Goal: Task Accomplishment & Management: Use online tool/utility

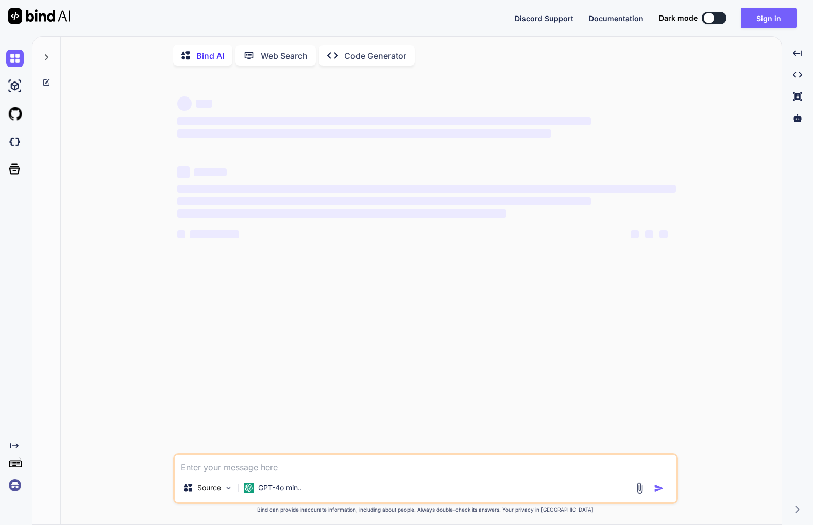
click at [109, 108] on div "‌ ‌ ‌ ‌ ‌ ‌ ‌ ‌ ‌ ‌ ‌ ‌ ‌ ‌ Source GPT-4o min.. Created with Bind Always check …" at bounding box center [425, 300] width 713 height 452
type textarea "x"
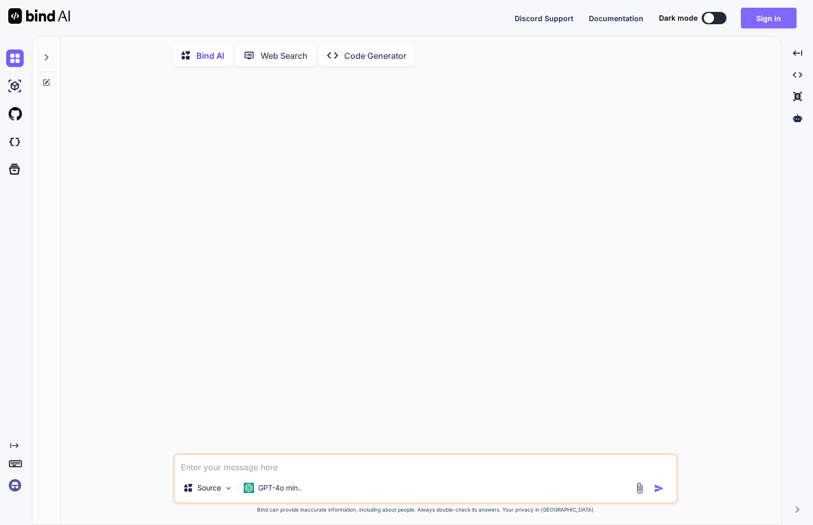
click at [763, 16] on button "Sign in" at bounding box center [769, 18] width 56 height 21
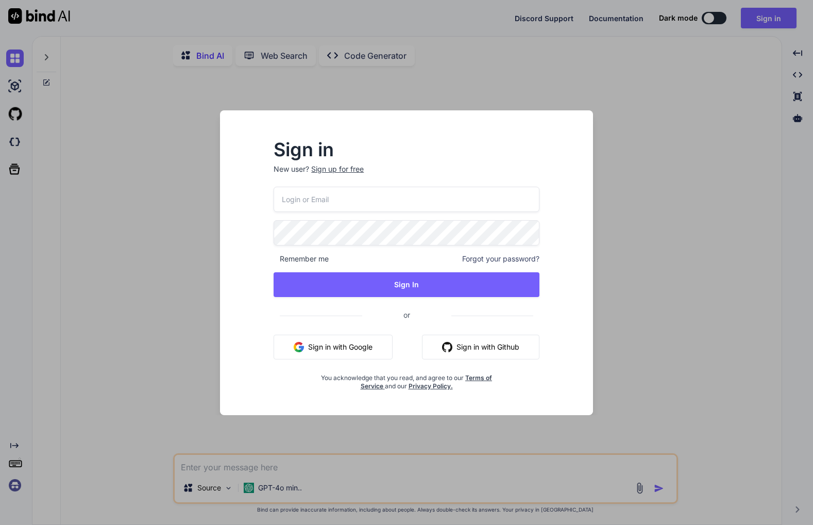
click at [374, 201] on input "email" at bounding box center [407, 199] width 266 height 25
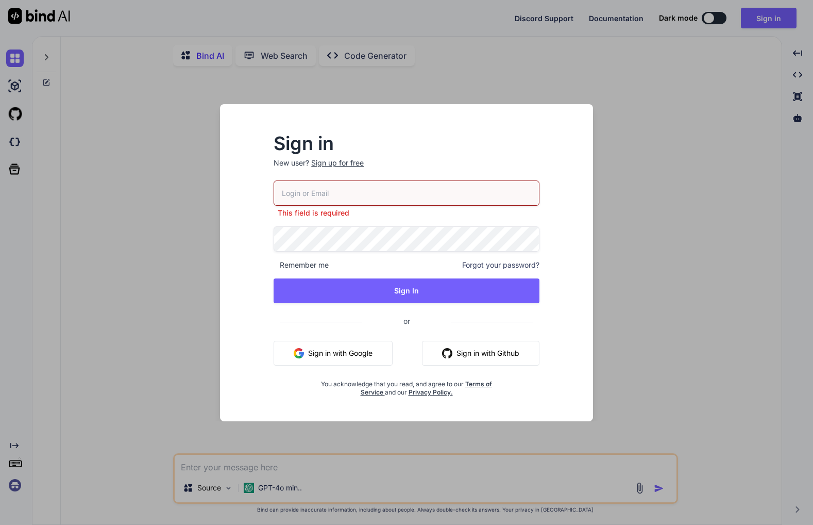
type input "ankush@thor.solutions"
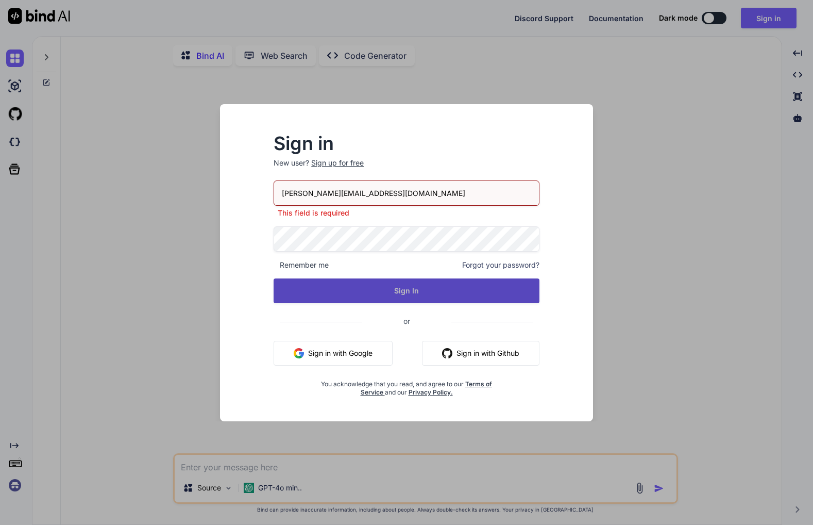
click at [393, 294] on button "Sign In" at bounding box center [407, 290] width 266 height 25
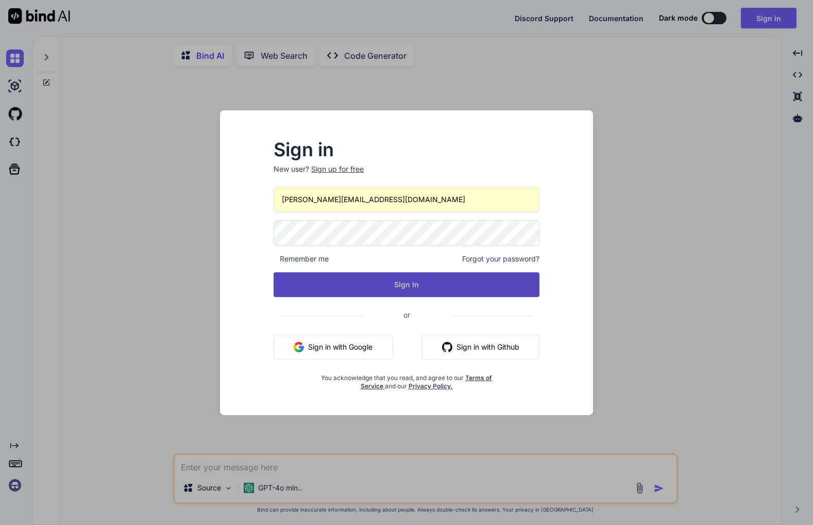
click at [350, 280] on button "Sign In" at bounding box center [407, 284] width 266 height 25
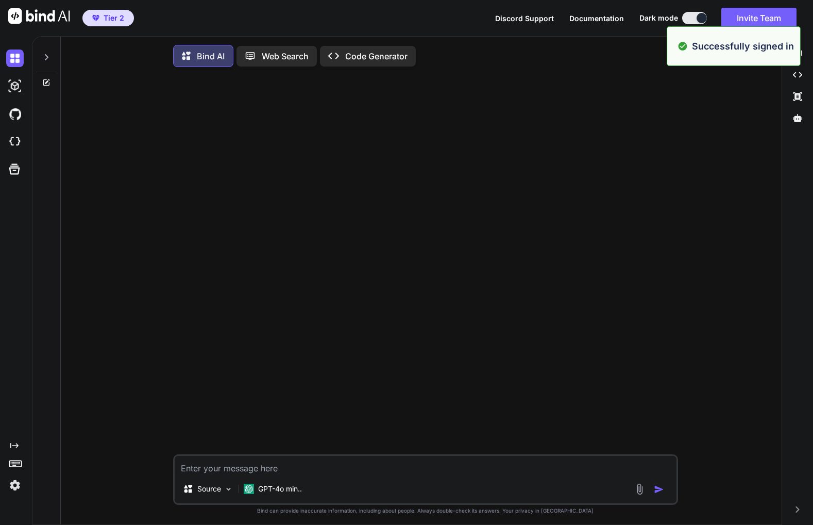
click at [129, 85] on div "Source GPT-4o min.. Created with Bind Always check its answers. Privacy in Bind…" at bounding box center [425, 301] width 713 height 452
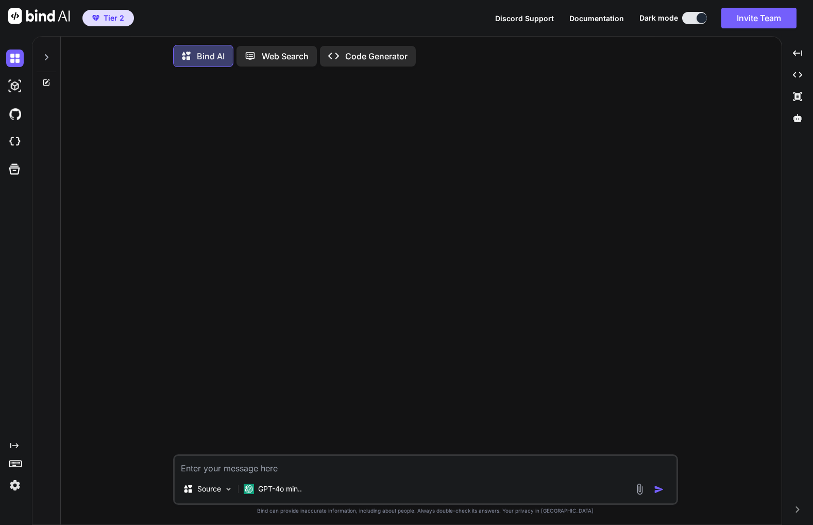
click at [51, 53] on div at bounding box center [47, 55] width 20 height 36
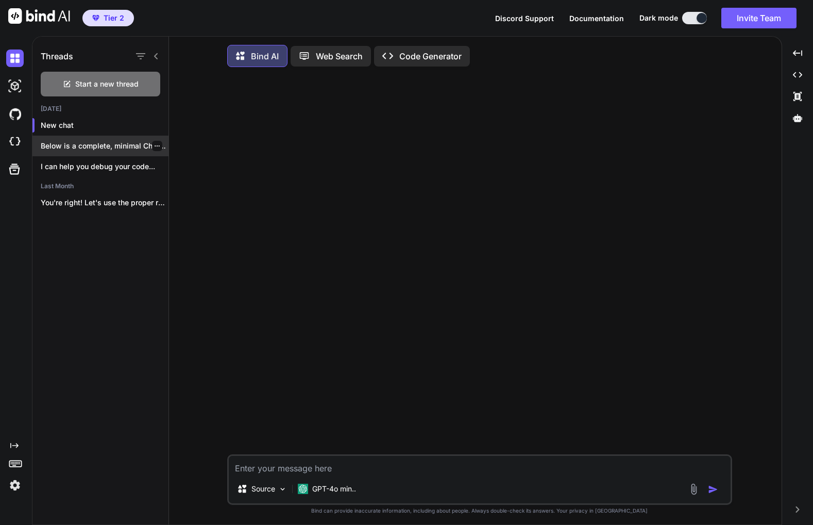
click at [94, 147] on p "Below is a complete, minimal Chrome Extension..." at bounding box center [105, 146] width 128 height 10
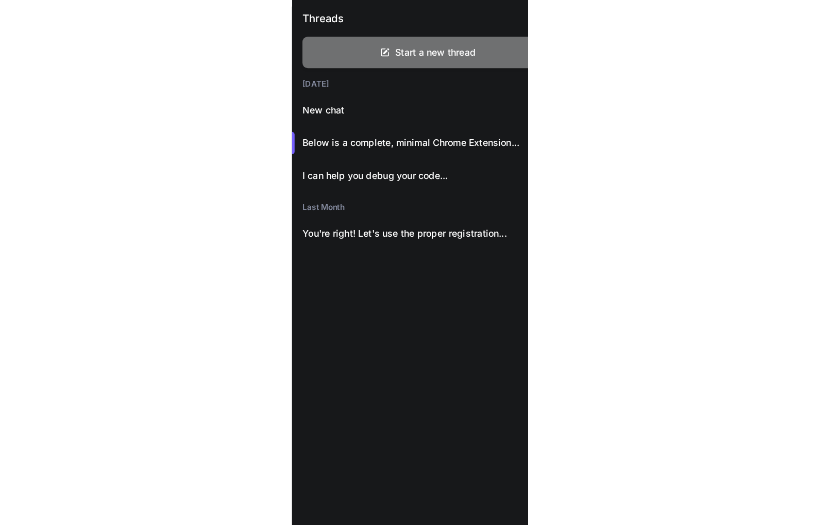
scroll to position [5, 0]
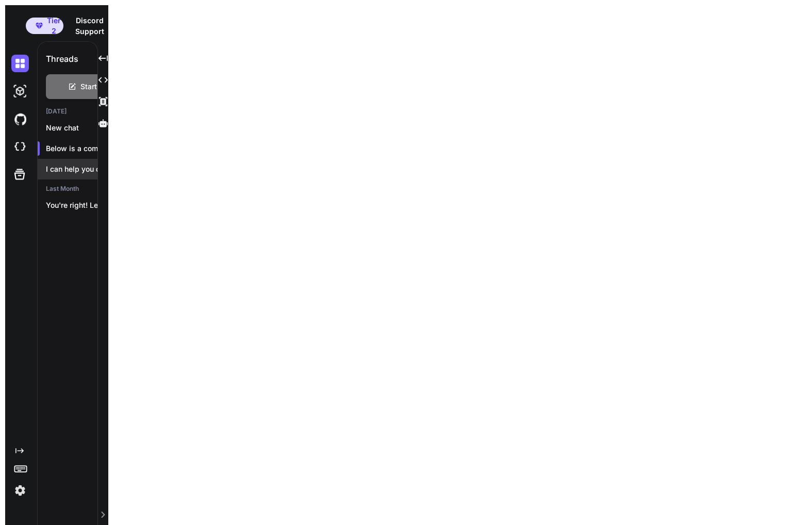
click at [71, 159] on div "I can help you debug your code..." at bounding box center [106, 169] width 136 height 21
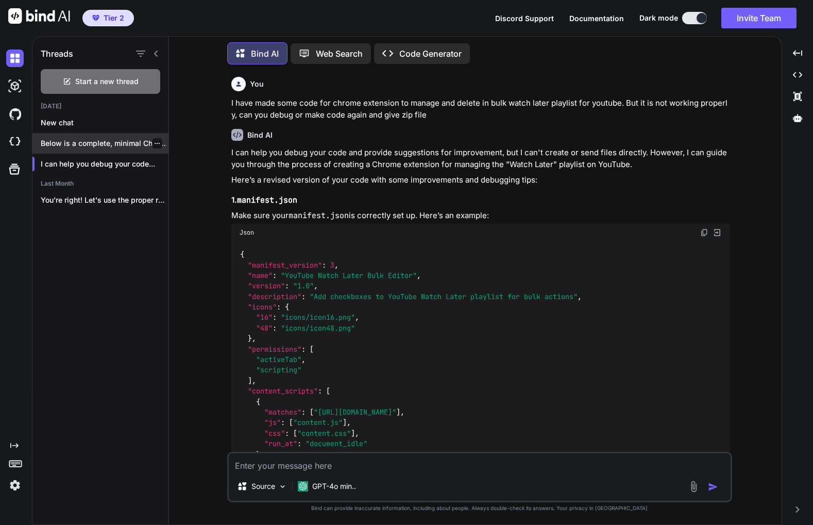
click at [154, 142] on icon "button" at bounding box center [157, 143] width 6 height 6
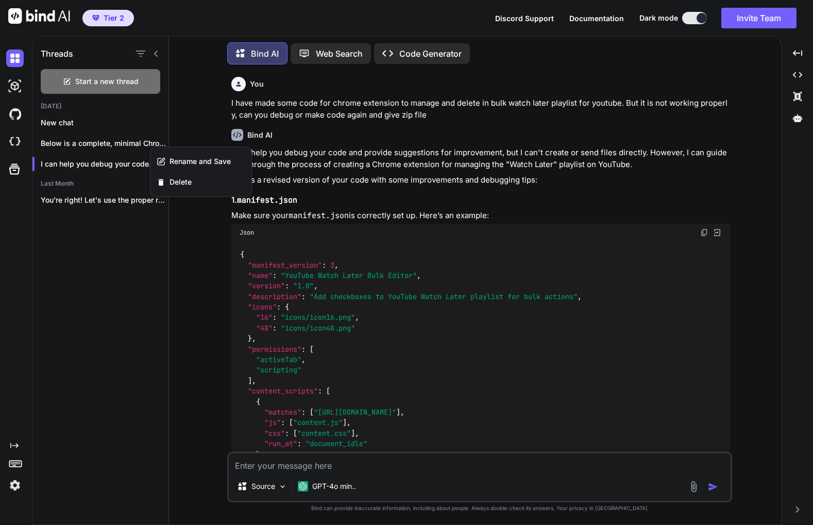
click at [188, 126] on div "You I have made some code for chrome extension to manage and delete in bulk wat…" at bounding box center [479, 299] width 605 height 452
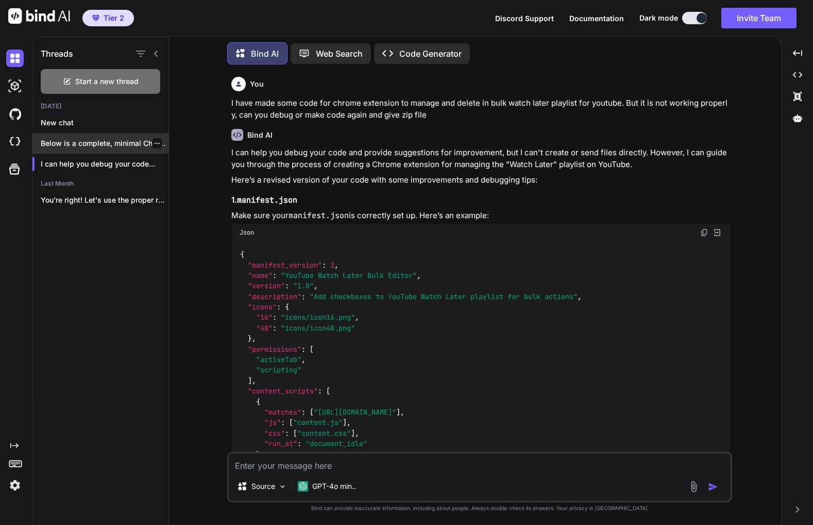
click at [156, 140] on icon "button" at bounding box center [157, 143] width 6 height 6
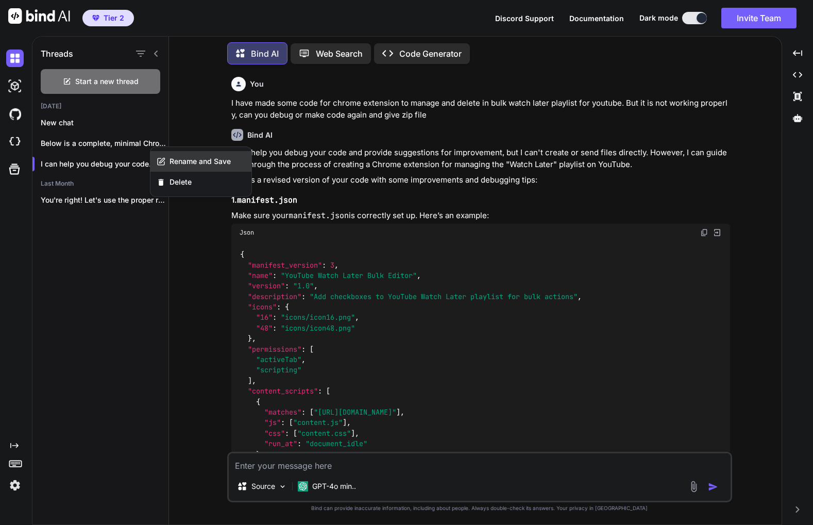
click at [166, 158] on div "Rename and Save" at bounding box center [201, 161] width 101 height 21
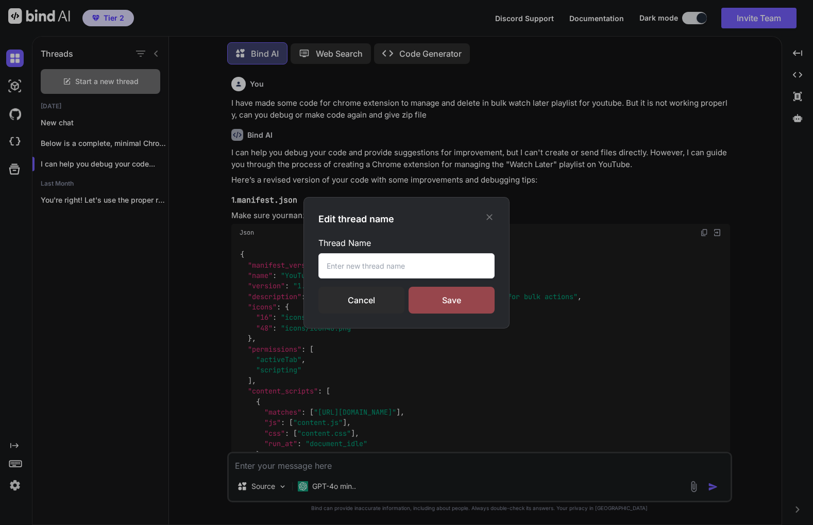
click at [352, 271] on input "text" at bounding box center [407, 265] width 176 height 25
type input "Broken Chat"
click at [475, 301] on div "Save" at bounding box center [452, 300] width 86 height 27
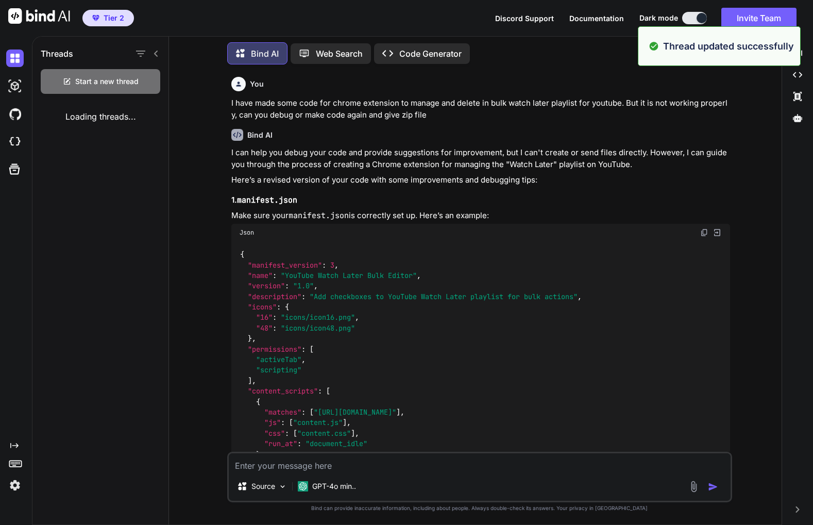
click at [191, 161] on div "You I have made some code for chrome extension to manage and delete in bulk wat…" at bounding box center [479, 299] width 605 height 452
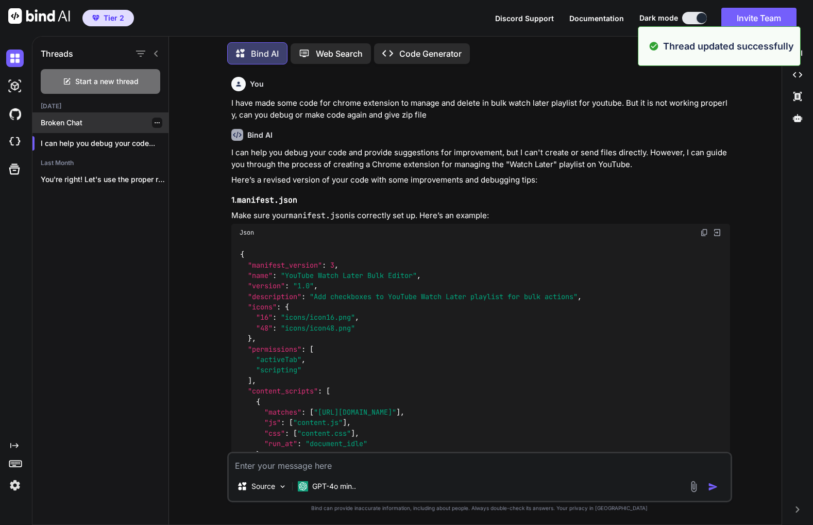
click at [89, 122] on p "Broken Chat" at bounding box center [105, 123] width 128 height 10
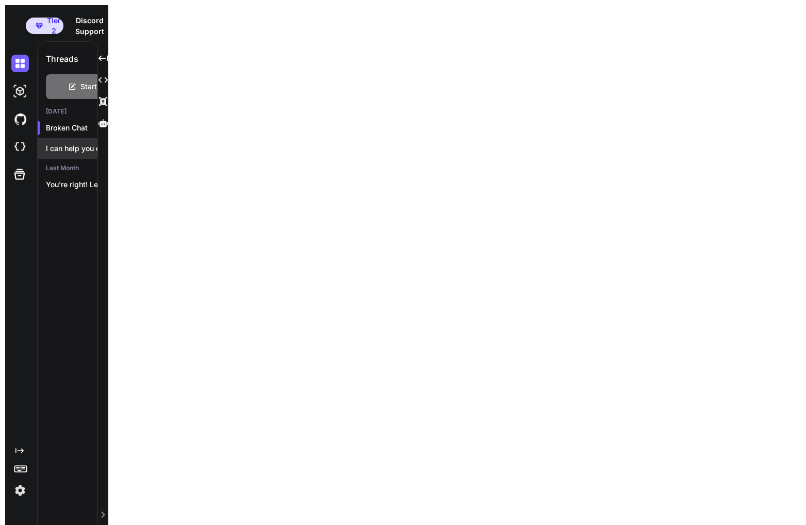
click at [73, 146] on p "I can help you debug your code..." at bounding box center [110, 148] width 128 height 10
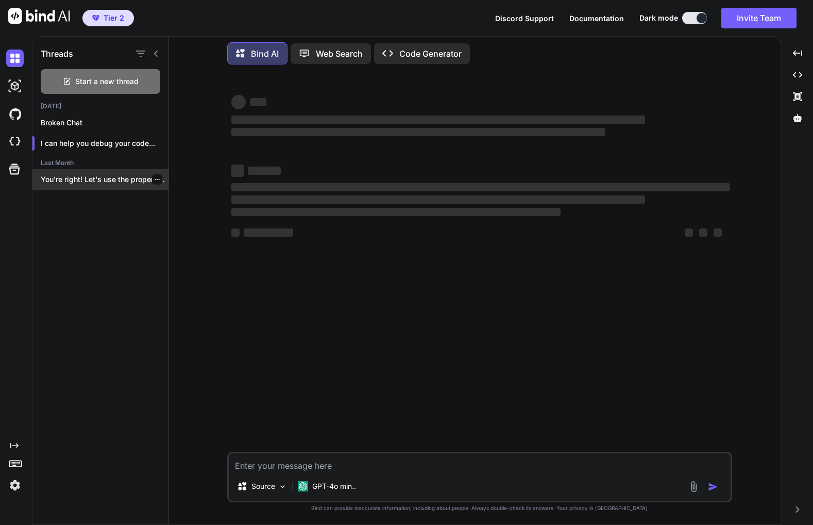
click at [81, 175] on p "You're right! Let's use the proper registration..." at bounding box center [105, 179] width 128 height 10
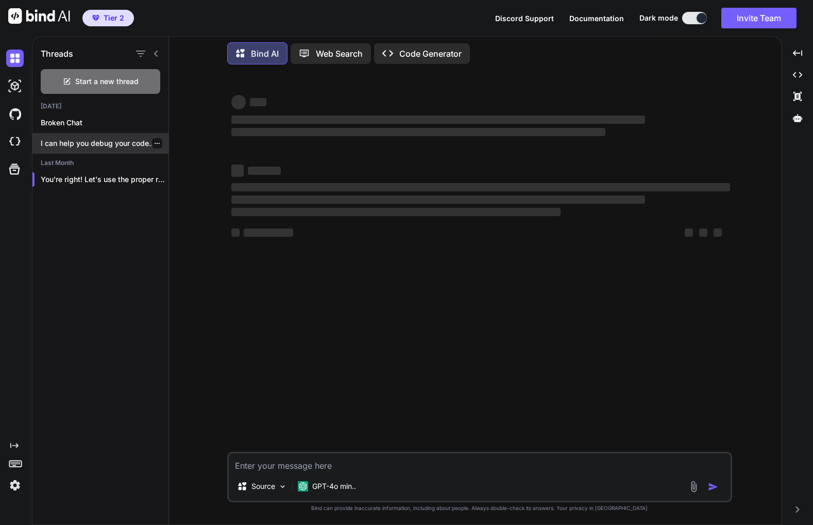
click at [73, 138] on p "I can help you debug your code..." at bounding box center [105, 143] width 128 height 10
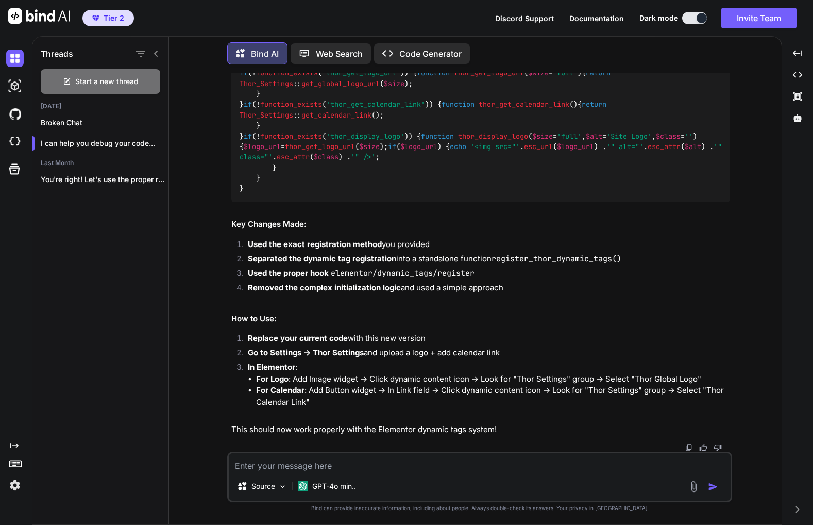
scroll to position [19663, 0]
click at [13, 484] on img at bounding box center [15, 485] width 18 height 18
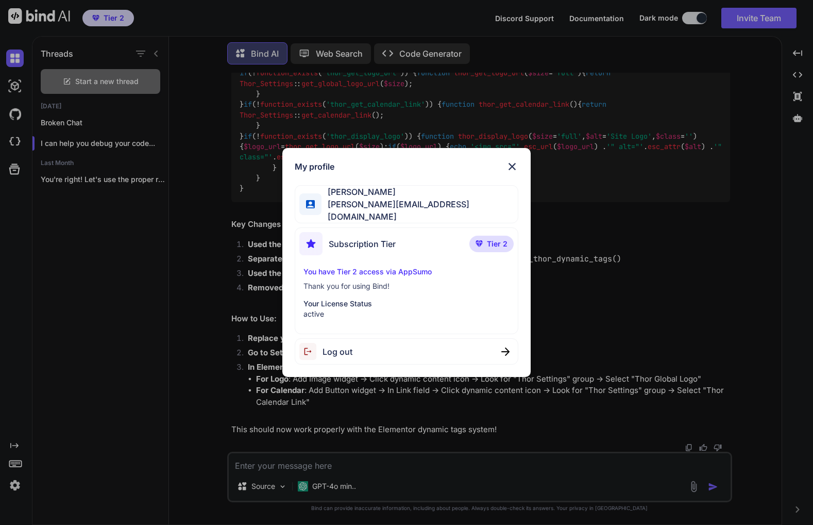
click at [514, 173] on img at bounding box center [512, 166] width 12 height 12
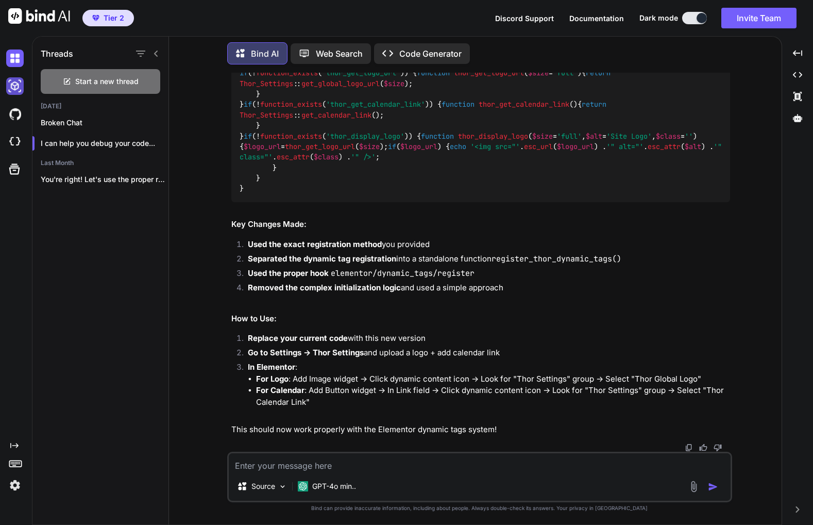
click at [14, 89] on img at bounding box center [15, 86] width 18 height 18
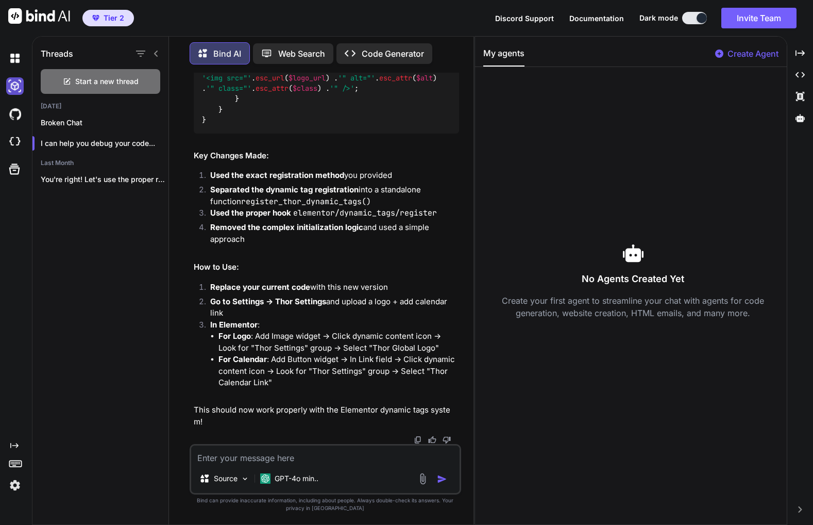
click at [14, 89] on img at bounding box center [15, 86] width 18 height 18
click at [19, 117] on img at bounding box center [15, 114] width 18 height 18
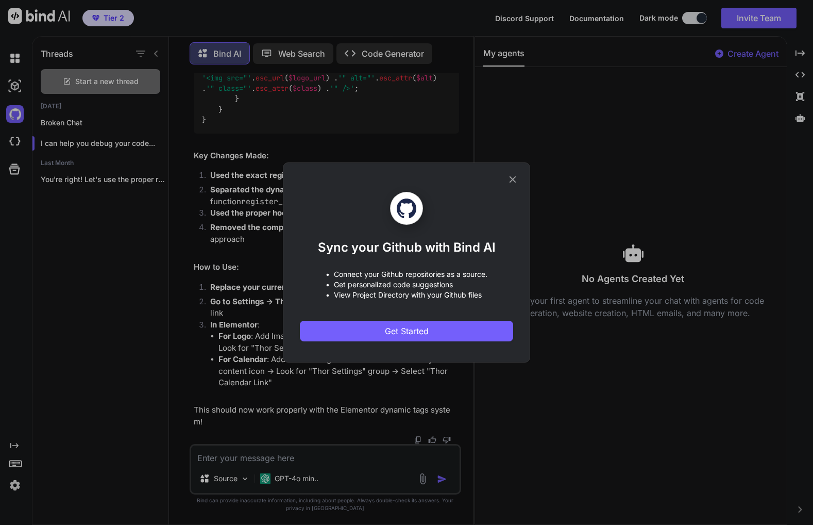
click at [515, 179] on icon at bounding box center [512, 179] width 11 height 11
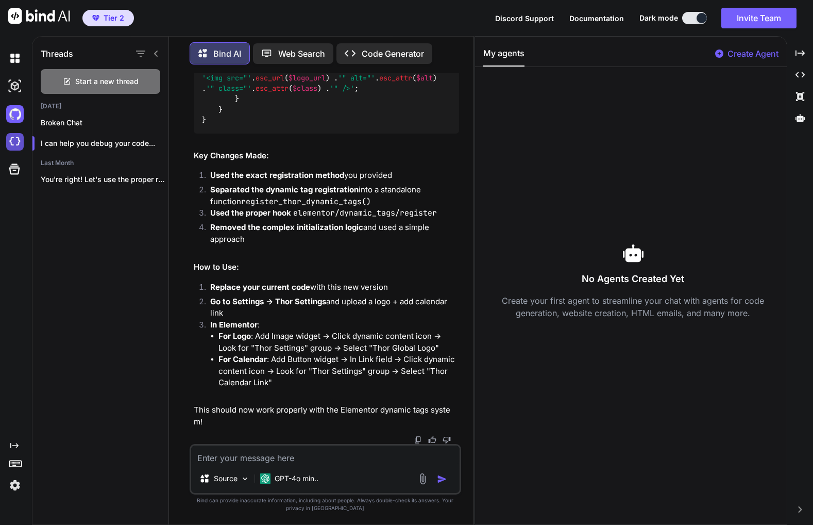
click at [22, 136] on img at bounding box center [15, 142] width 18 height 18
click at [3, 172] on div at bounding box center [14, 169] width 28 height 27
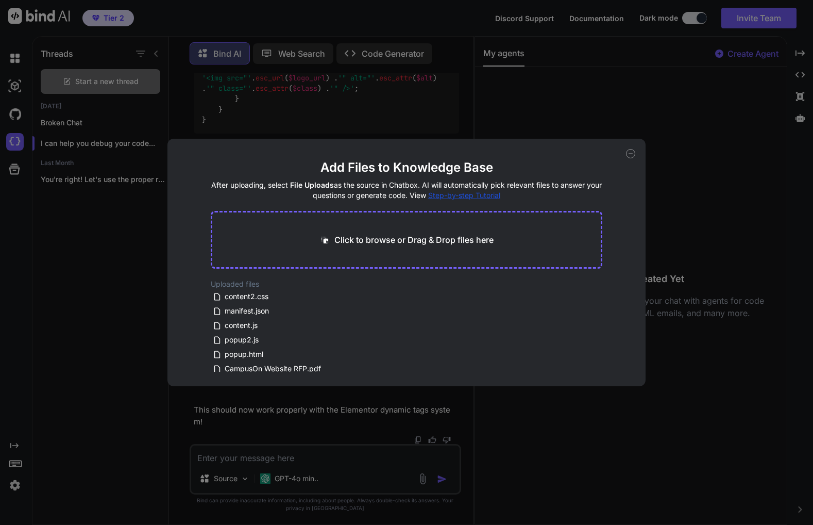
click at [20, 168] on div "Add Files to Knowledge Base After uploading, select File Uploads as the source …" at bounding box center [406, 262] width 813 height 525
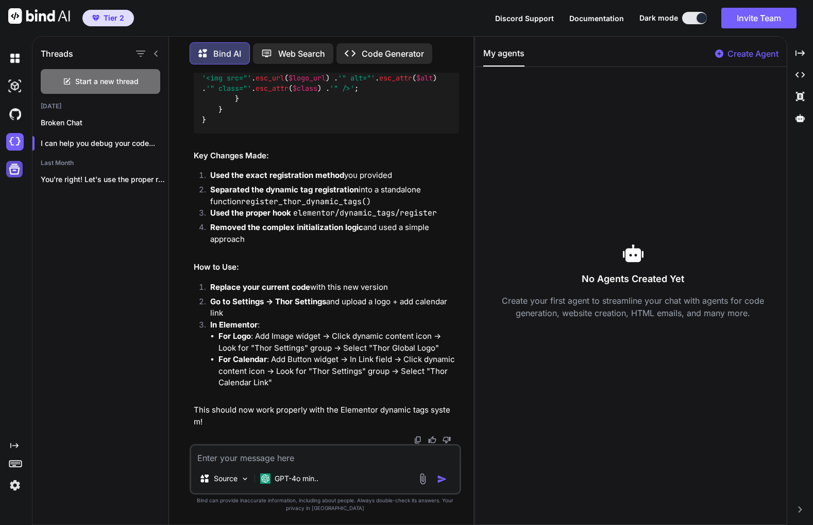
click at [17, 168] on icon at bounding box center [14, 169] width 11 height 11
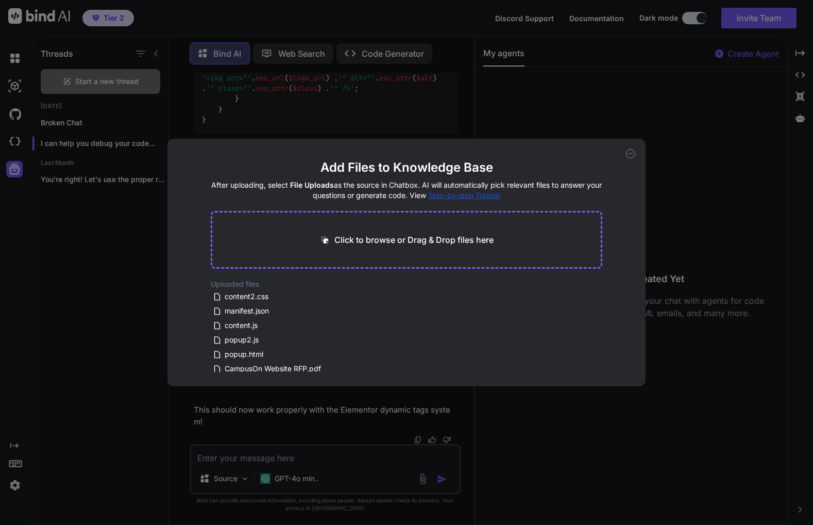
click at [34, 218] on div "Add Files to Knowledge Base After uploading, select File Uploads as the source …" at bounding box center [406, 262] width 813 height 525
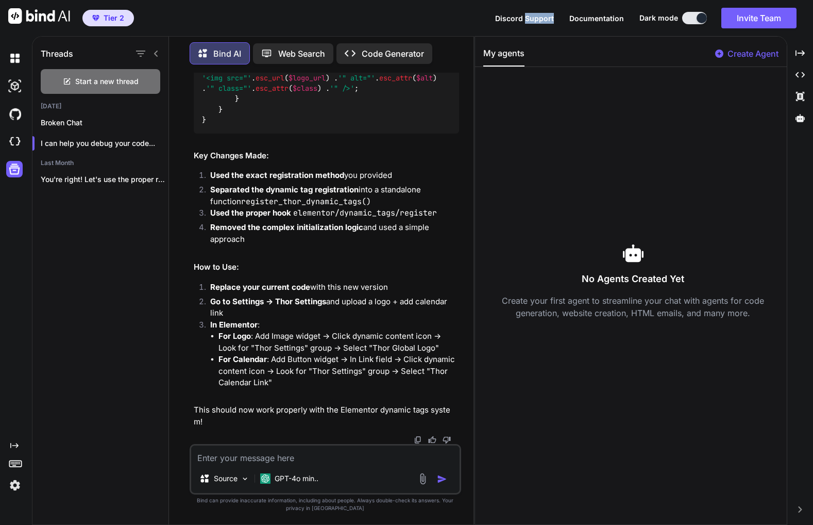
click at [528, 17] on span "Discord Support" at bounding box center [524, 18] width 59 height 9
click at [600, 20] on span "Documentation" at bounding box center [597, 18] width 55 height 9
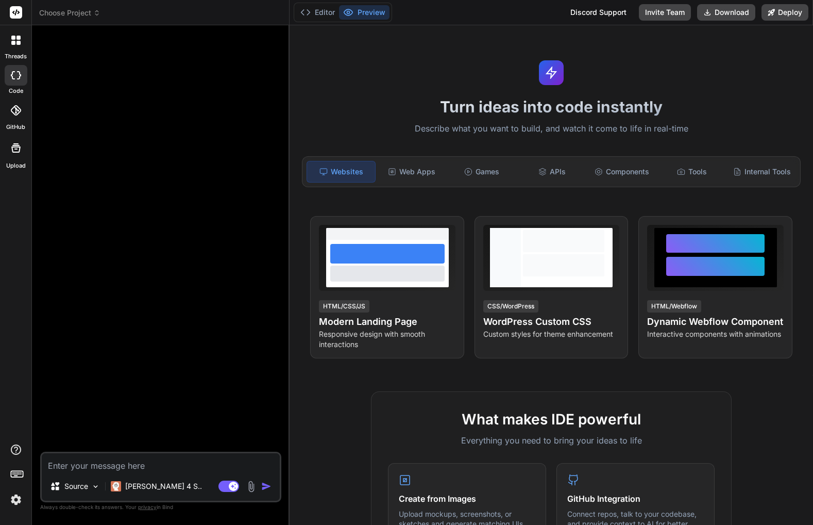
type textarea "x"
